Goal: Task Accomplishment & Management: Manage account settings

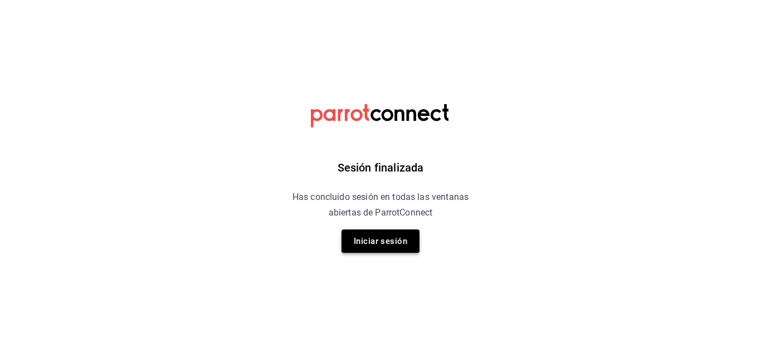
click at [381, 248] on button "Iniciar sesión" at bounding box center [381, 241] width 78 height 23
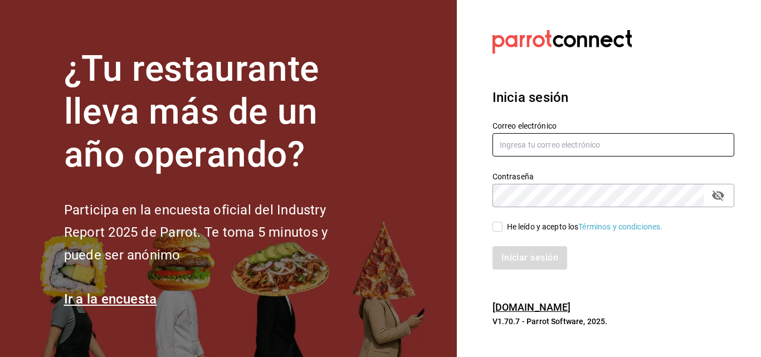
click at [520, 146] on input "text" at bounding box center [614, 144] width 242 height 23
type input "f"
type input "[EMAIL_ADDRESS][DOMAIN_NAME]"
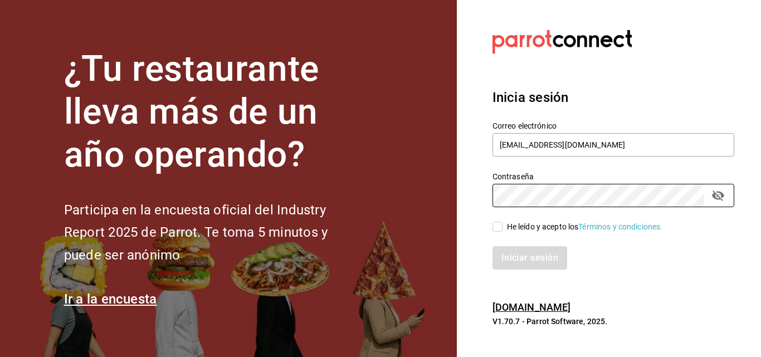
click at [497, 225] on input "He leído y acepto los Términos y condiciones." at bounding box center [498, 227] width 10 height 10
checkbox input "true"
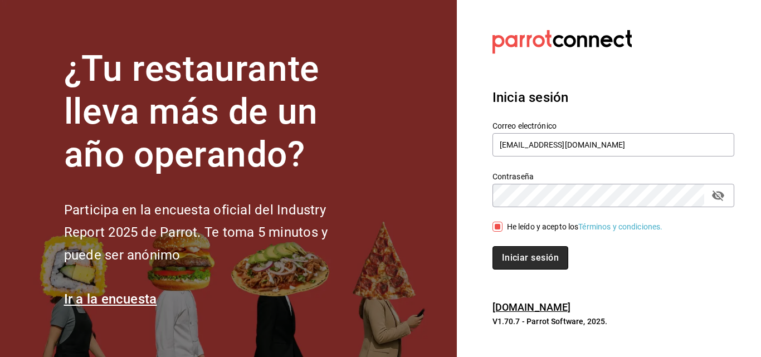
click at [517, 252] on button "Iniciar sesión" at bounding box center [531, 257] width 76 height 23
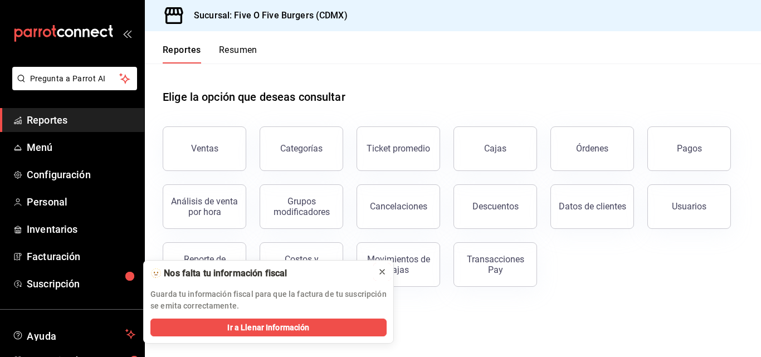
click at [380, 275] on icon at bounding box center [382, 271] width 9 height 9
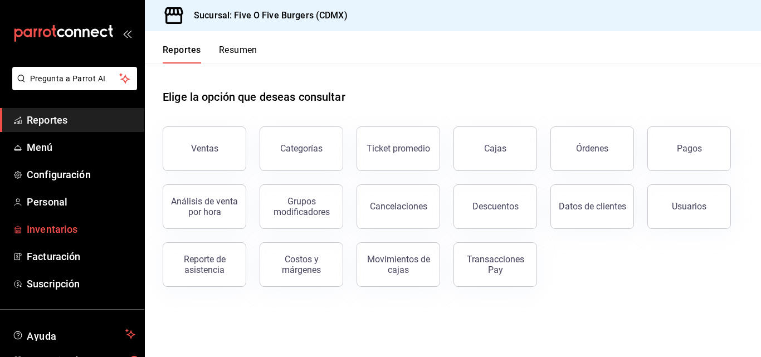
click at [59, 228] on span "Inventarios" at bounding box center [81, 229] width 109 height 15
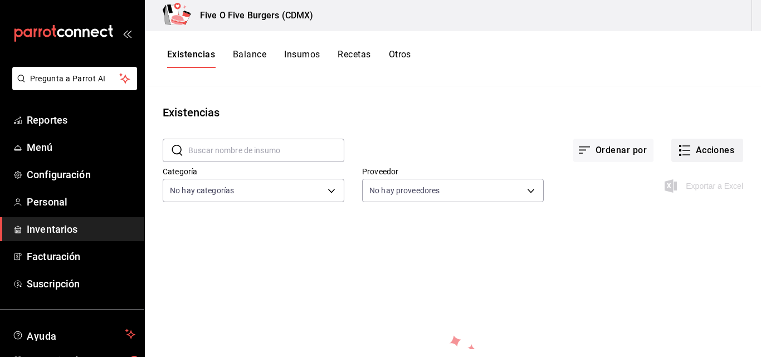
click at [678, 145] on icon "button" at bounding box center [684, 150] width 13 height 13
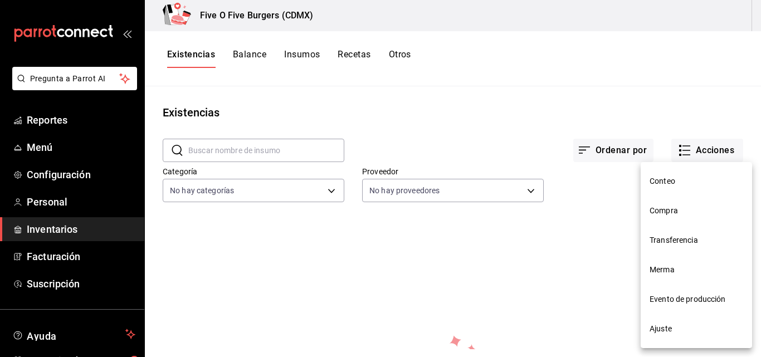
click at [305, 55] on div at bounding box center [380, 178] width 761 height 357
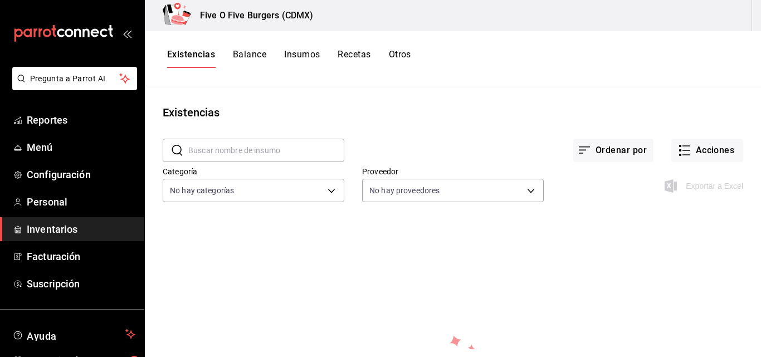
click at [298, 47] on div "Existencias Balance Insumos Recetas Otros" at bounding box center [453, 58] width 616 height 55
click at [299, 57] on button "Insumos" at bounding box center [302, 58] width 36 height 19
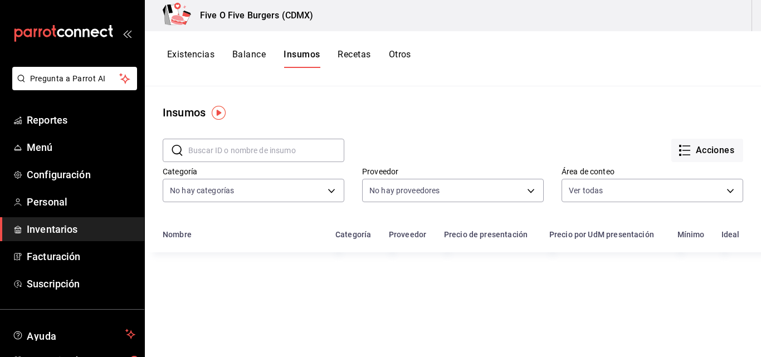
click at [685, 152] on button "Acciones" at bounding box center [707, 150] width 72 height 23
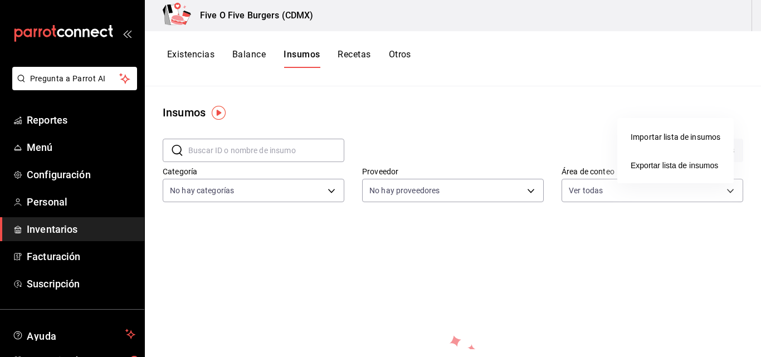
click at [660, 135] on div "Importar lista de insumos" at bounding box center [676, 137] width 90 height 12
click at [0, 0] on input "Importar lista de insumos" at bounding box center [0, 0] width 0 height 0
click at [646, 165] on span "Exportar lista de insumos" at bounding box center [674, 165] width 87 height 9
click at [70, 230] on span "Inventarios" at bounding box center [81, 229] width 109 height 15
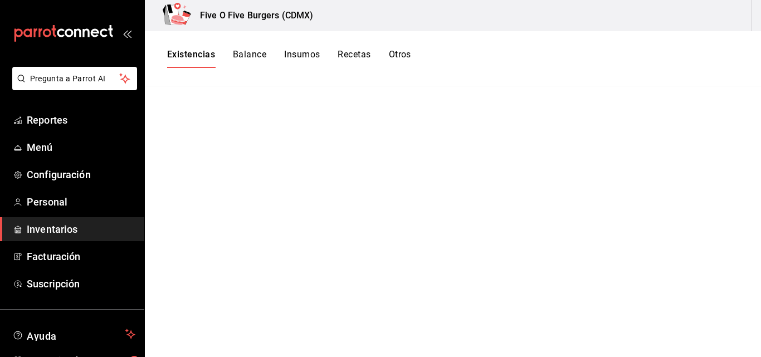
click at [70, 230] on span "Inventarios" at bounding box center [81, 229] width 109 height 15
click at [251, 12] on h3 "Five O Five Burgers (CDMX)" at bounding box center [252, 15] width 122 height 13
click at [52, 144] on span "Menú" at bounding box center [81, 147] width 109 height 15
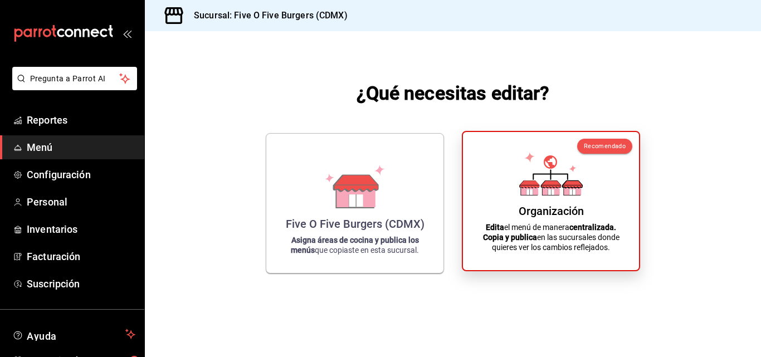
click at [537, 177] on icon at bounding box center [551, 173] width 64 height 43
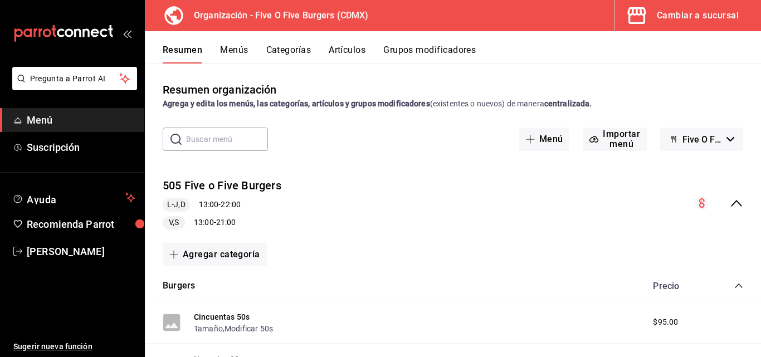
click at [646, 23] on icon "button" at bounding box center [637, 15] width 22 height 22
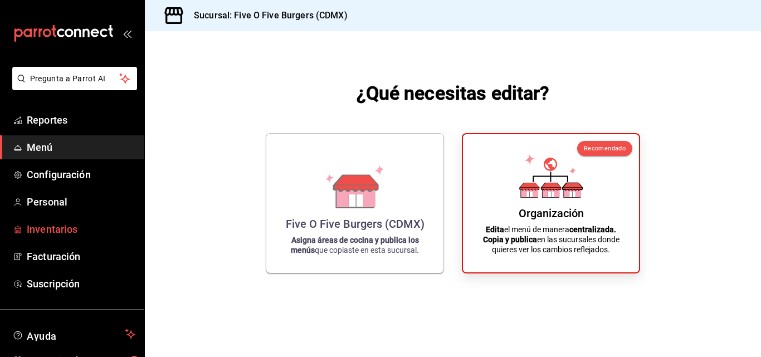
click at [59, 232] on span "Inventarios" at bounding box center [81, 229] width 109 height 15
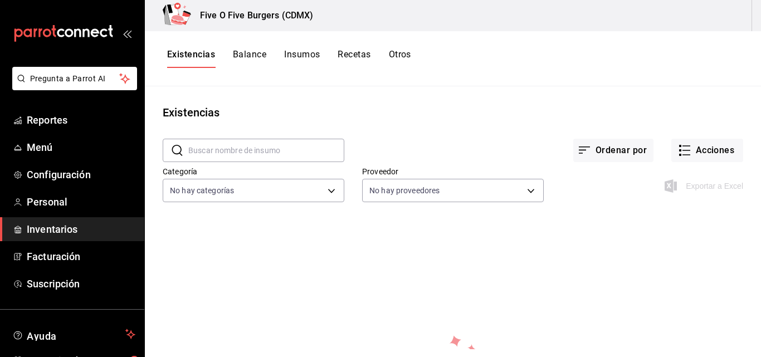
drag, startPoint x: 761, startPoint y: 22, endPoint x: 707, endPoint y: 21, distance: 53.5
click at [707, 21] on div "Five O Five Burgers (CDMX)" at bounding box center [453, 15] width 616 height 31
click at [700, 27] on div "Five O Five Burgers (CDMX)" at bounding box center [453, 15] width 616 height 31
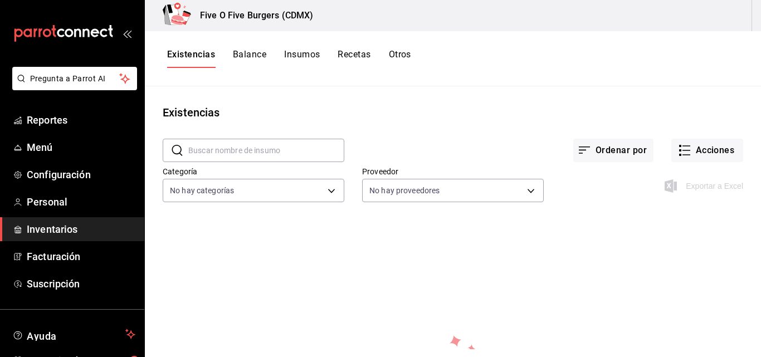
click at [700, 27] on div "Five O Five Burgers (CDMX)" at bounding box center [453, 15] width 616 height 31
click at [600, 148] on button "Ordenar por" at bounding box center [613, 150] width 80 height 23
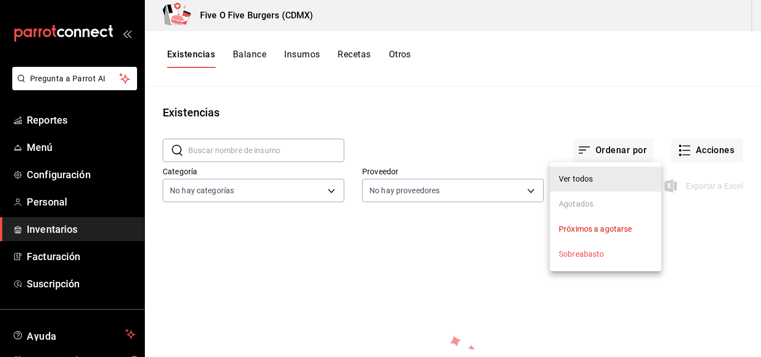
click at [690, 142] on div at bounding box center [380, 178] width 761 height 357
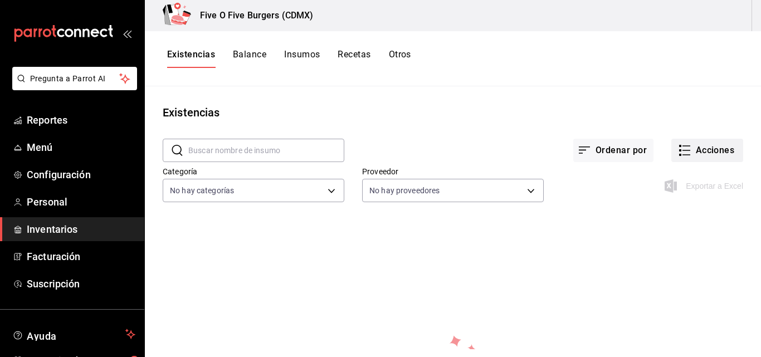
click at [680, 144] on icon "button" at bounding box center [684, 150] width 13 height 13
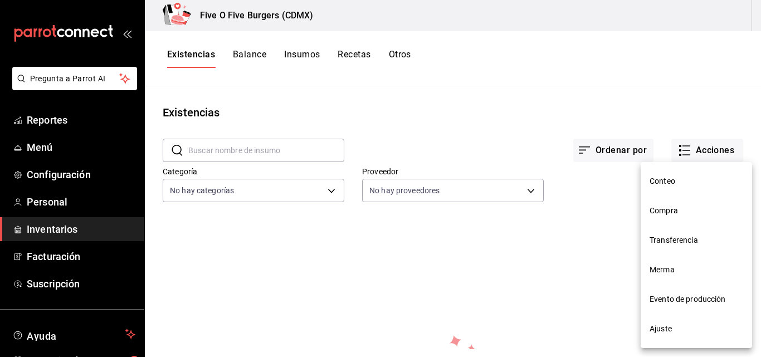
click at [492, 272] on div at bounding box center [380, 178] width 761 height 357
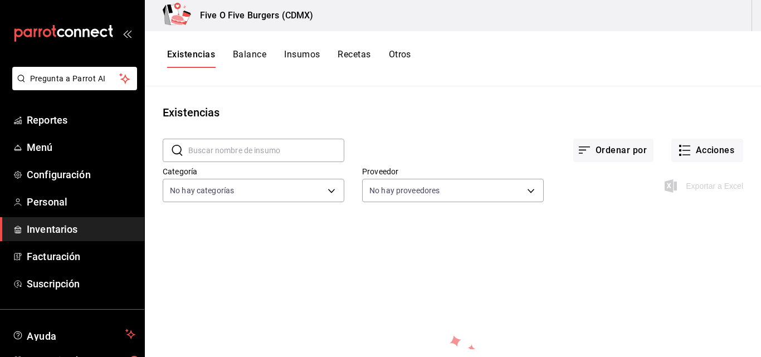
click at [244, 57] on button "Balance" at bounding box center [249, 58] width 33 height 19
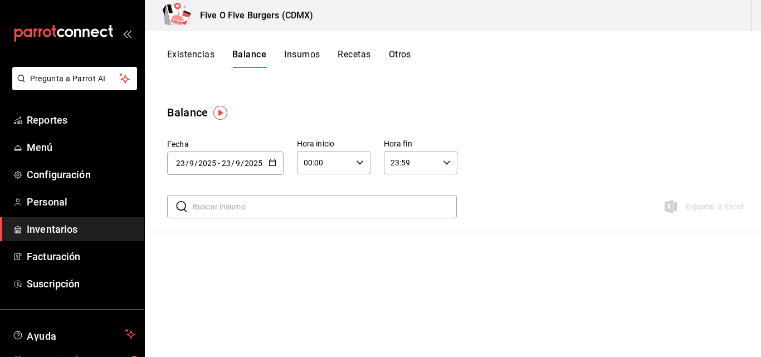
click at [290, 47] on div "Existencias Balance Insumos Recetas Otros" at bounding box center [453, 58] width 616 height 55
click at [293, 59] on button "Insumos" at bounding box center [302, 58] width 36 height 19
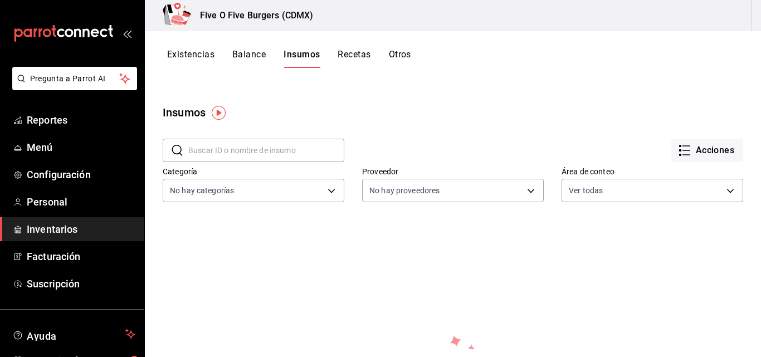
click at [362, 63] on button "Recetas" at bounding box center [354, 58] width 33 height 19
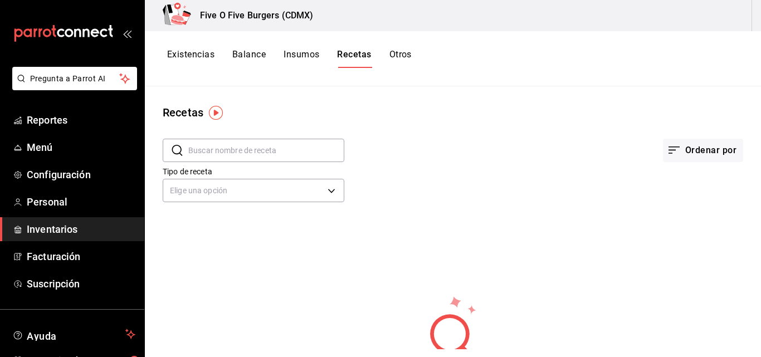
click at [401, 65] on button "Otros" at bounding box center [400, 58] width 22 height 19
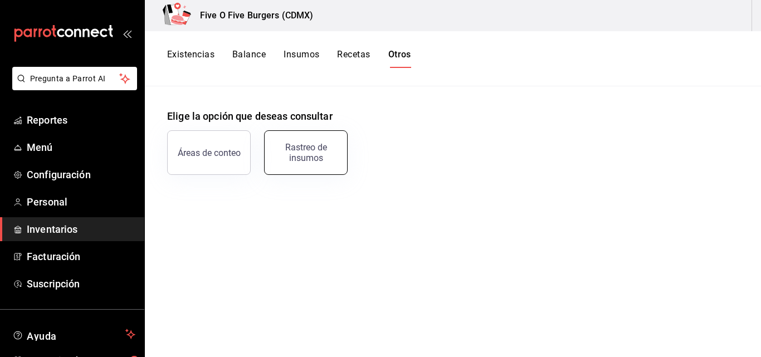
click at [289, 153] on div "Rastreo de insumos" at bounding box center [305, 152] width 69 height 21
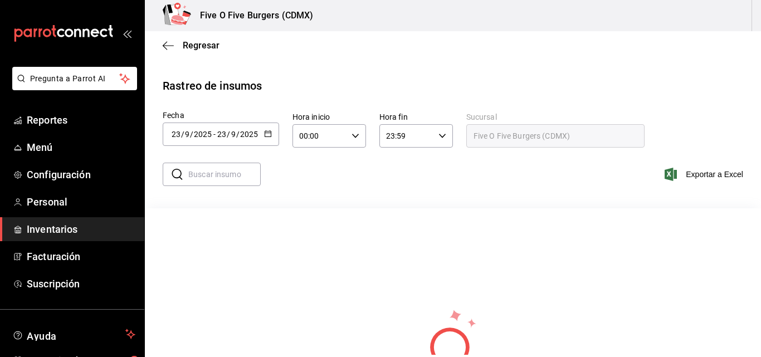
click at [162, 49] on div "Regresar" at bounding box center [453, 45] width 616 height 28
click at [168, 47] on icon "button" at bounding box center [168, 46] width 11 height 10
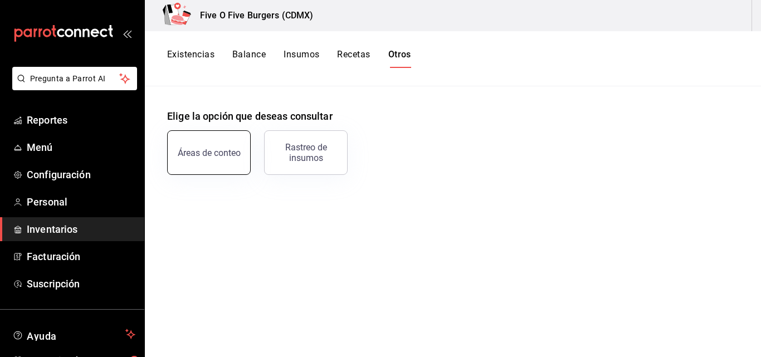
click at [204, 167] on button "Áreas de conteo" at bounding box center [209, 152] width 84 height 45
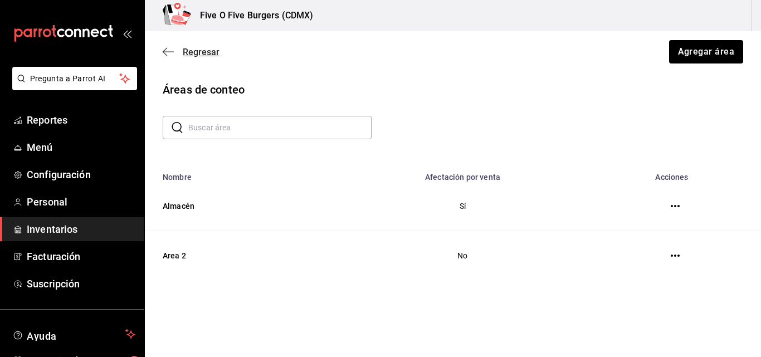
click at [172, 57] on span "Regresar" at bounding box center [191, 52] width 57 height 11
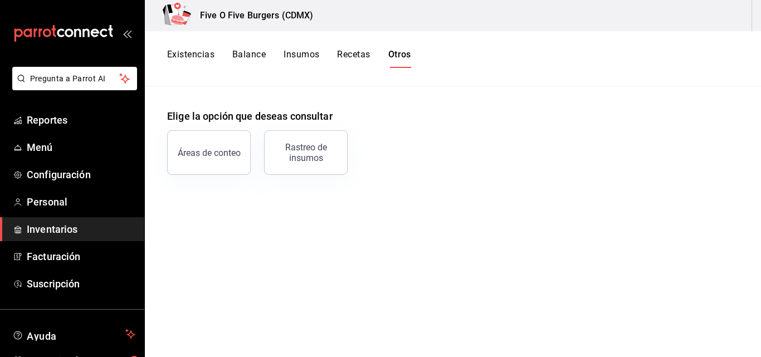
click at [52, 223] on span "Inventarios" at bounding box center [81, 229] width 109 height 15
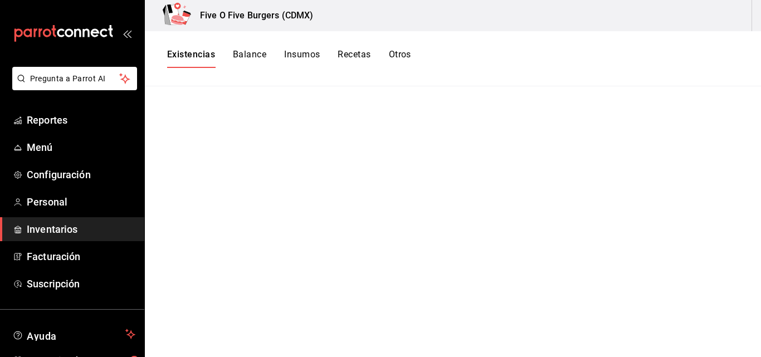
click at [52, 223] on span "Inventarios" at bounding box center [81, 229] width 109 height 15
click at [237, 48] on div "Existencias Balance Insumos Recetas Otros" at bounding box center [453, 58] width 616 height 55
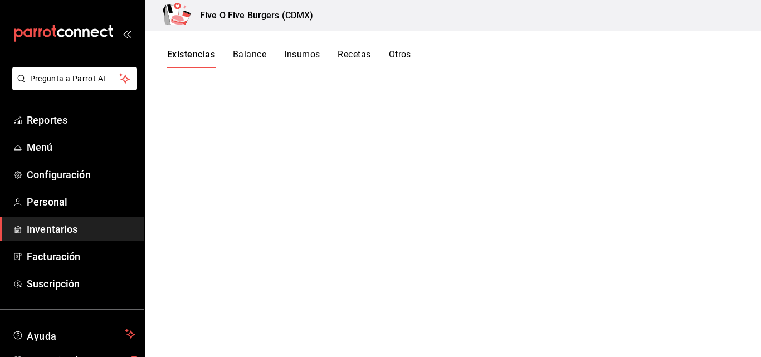
click at [237, 48] on div "Existencias Balance Insumos Recetas Otros" at bounding box center [453, 58] width 616 height 55
click at [304, 60] on button "Insumos" at bounding box center [302, 58] width 36 height 19
